Goal: Check status

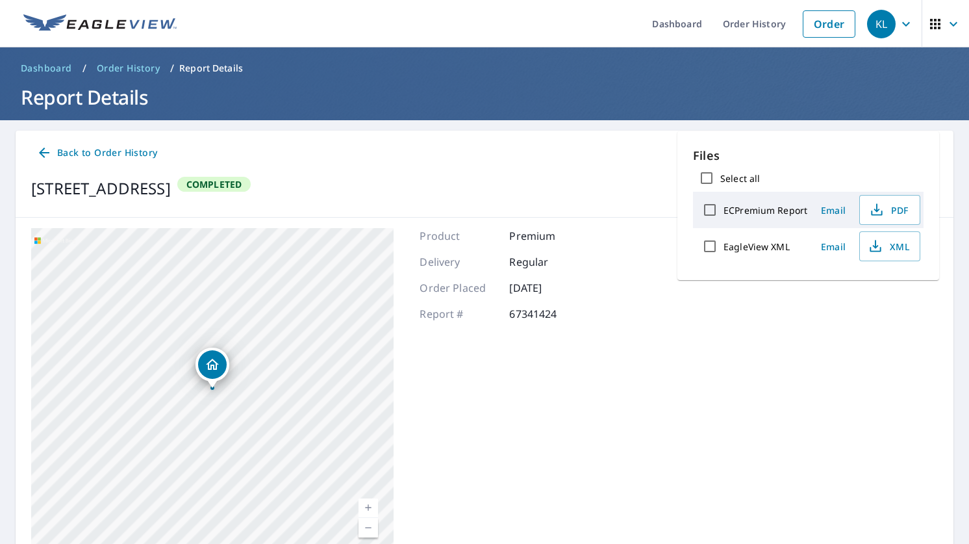
scroll to position [62, 0]
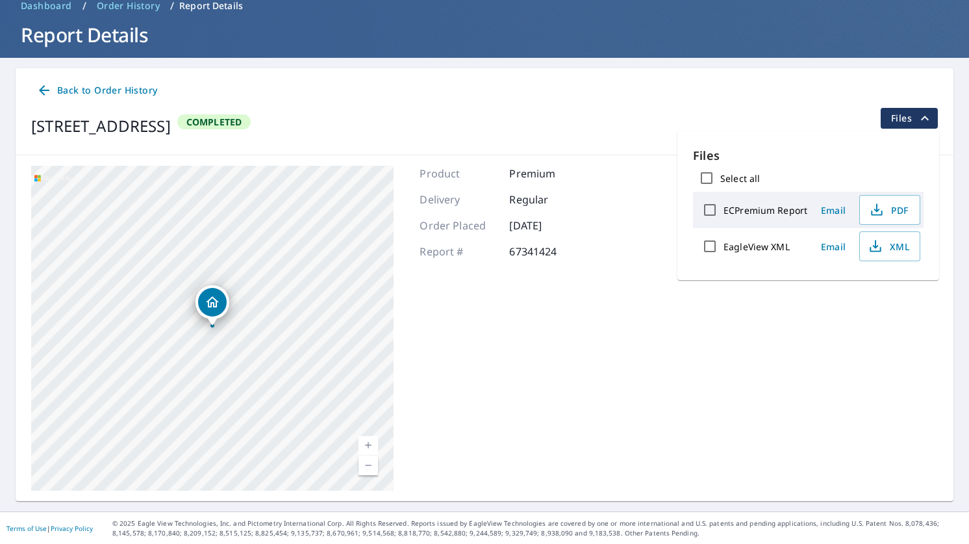
click at [44, 90] on icon at bounding box center [44, 90] width 10 height 10
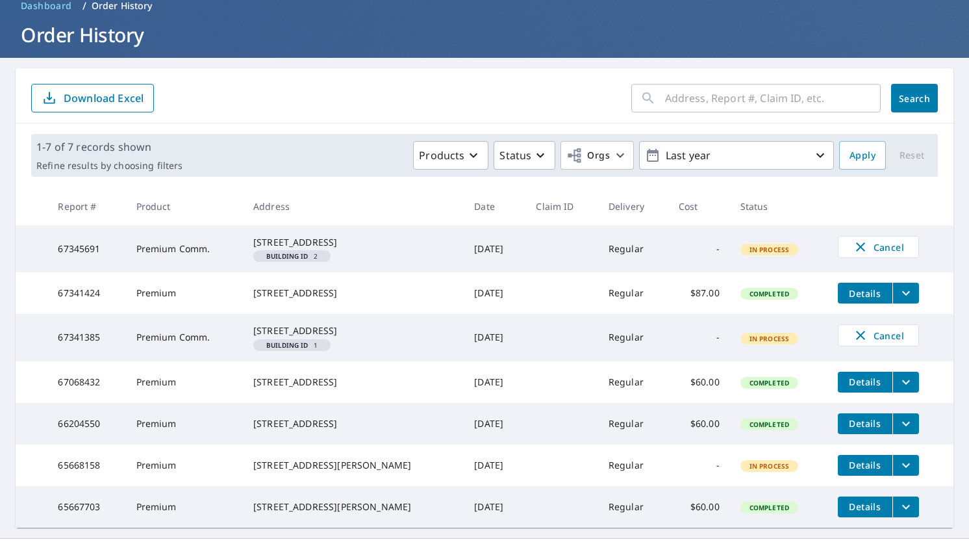
scroll to position [62, 0]
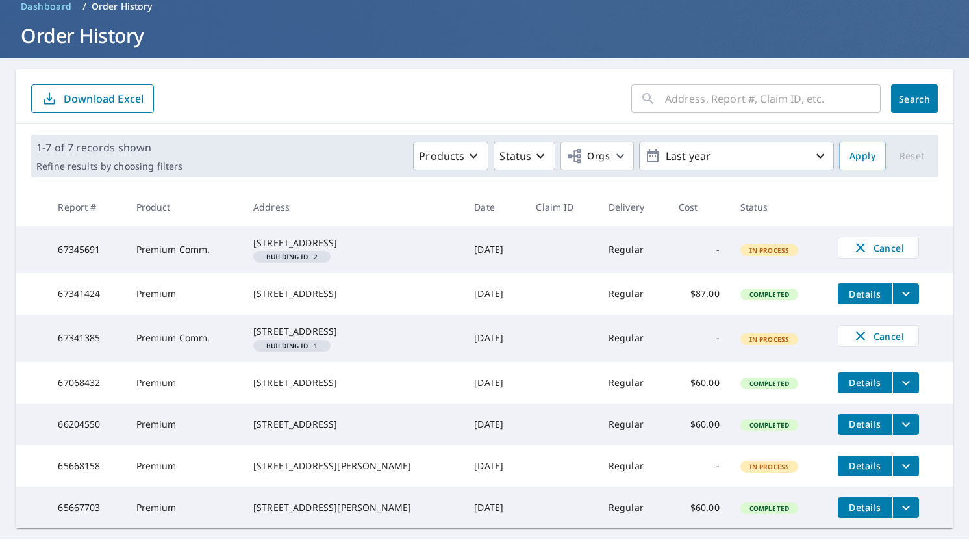
click at [325, 349] on span "Building ID 1" at bounding box center [292, 345] width 67 height 6
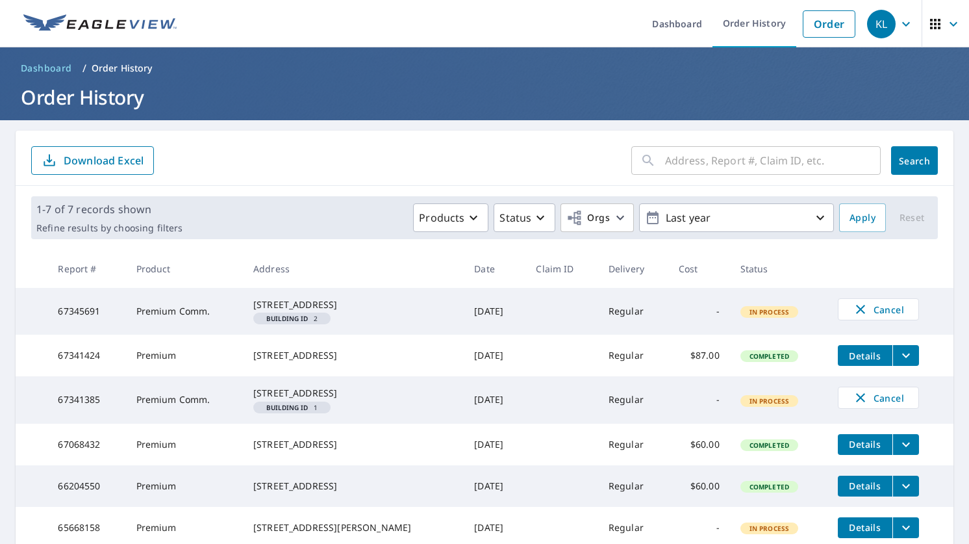
click at [193, 316] on td "Premium Comm." at bounding box center [184, 311] width 117 height 47
